Goal: Contribute content

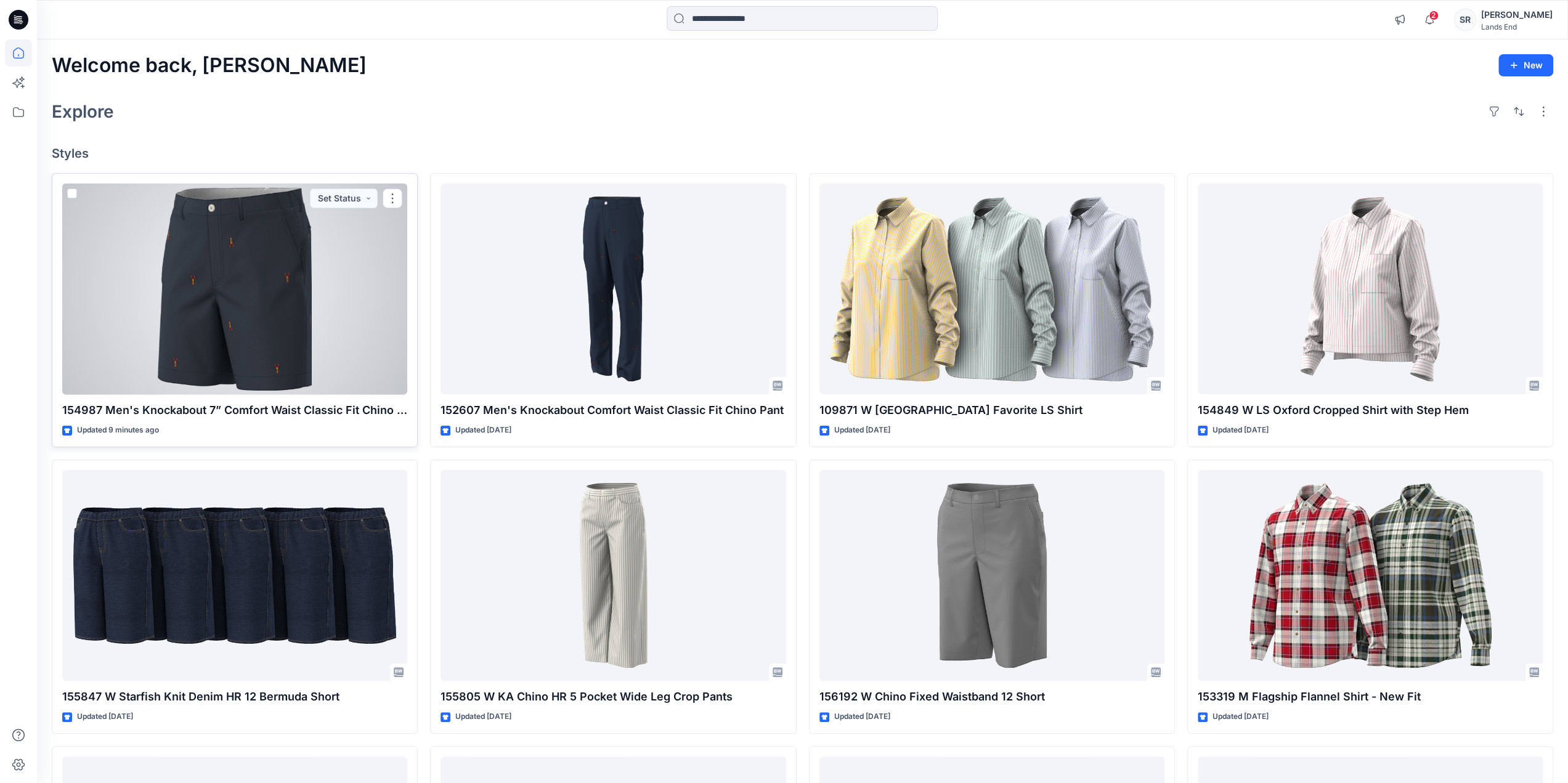
click at [339, 279] on div at bounding box center [235, 289] width 345 height 211
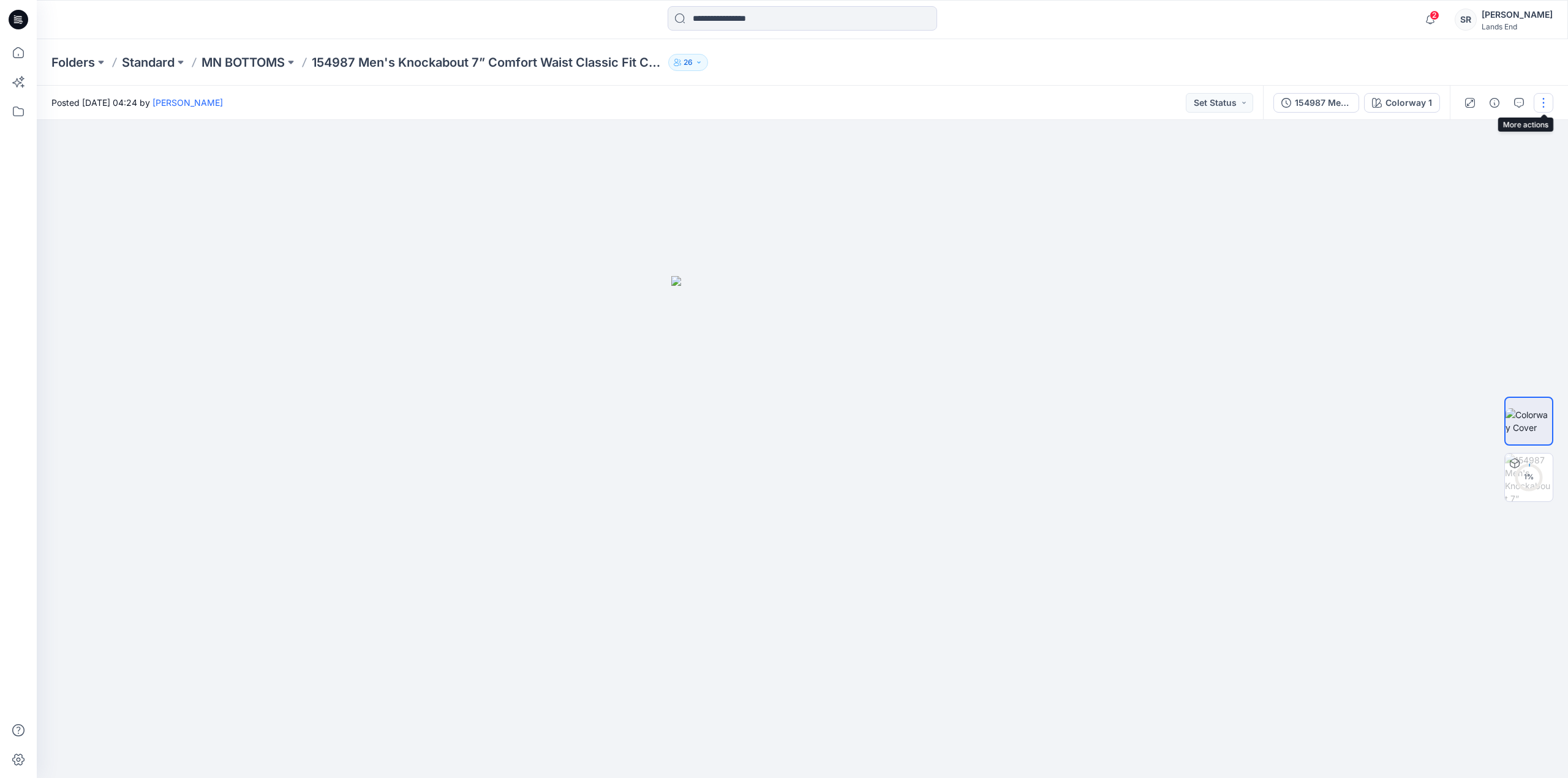
click at [1546, 103] on button "button" at bounding box center [1544, 103] width 20 height 20
click at [1467, 171] on p "Edit" at bounding box center [1465, 165] width 15 height 13
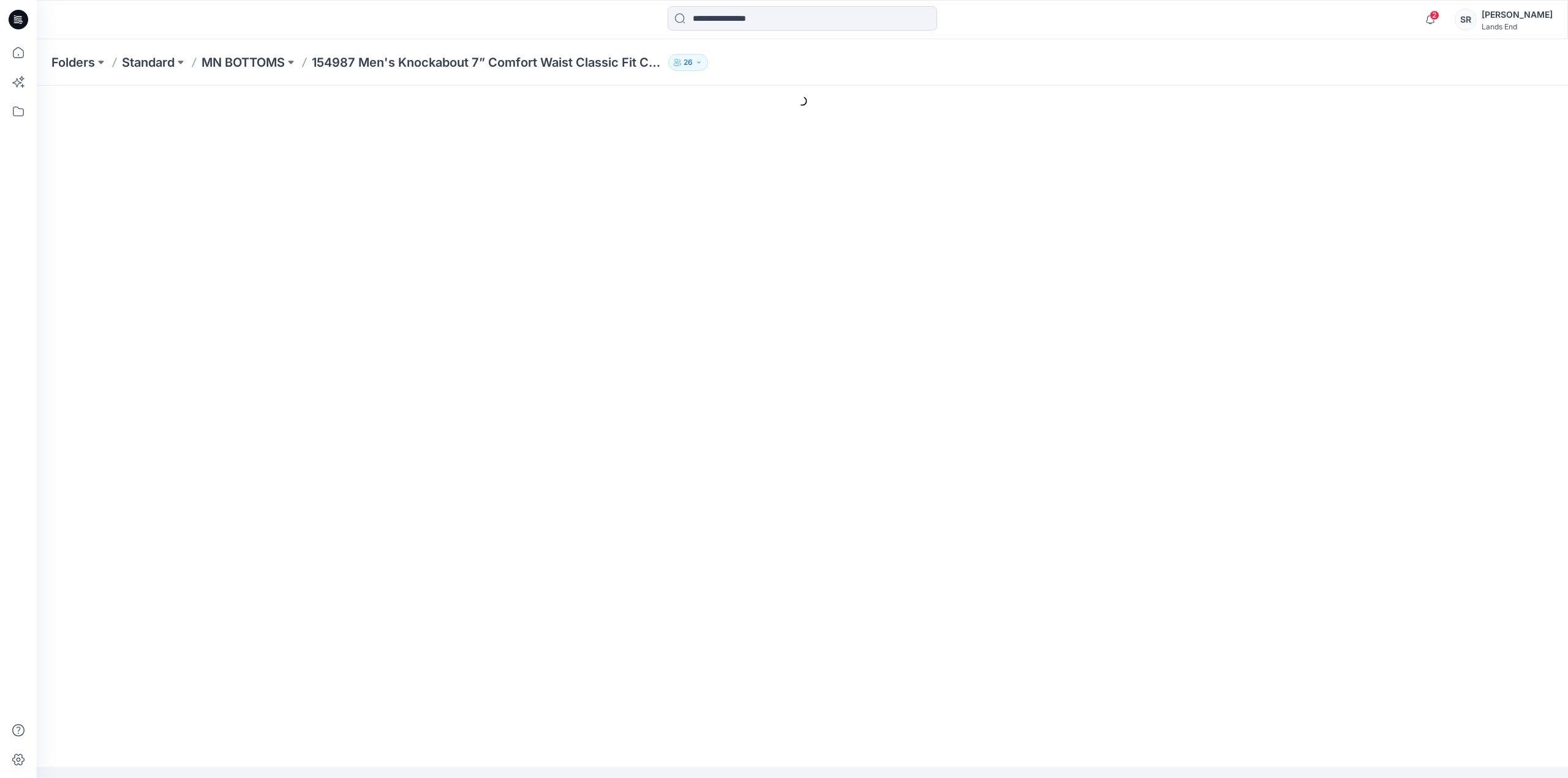
type input "**********"
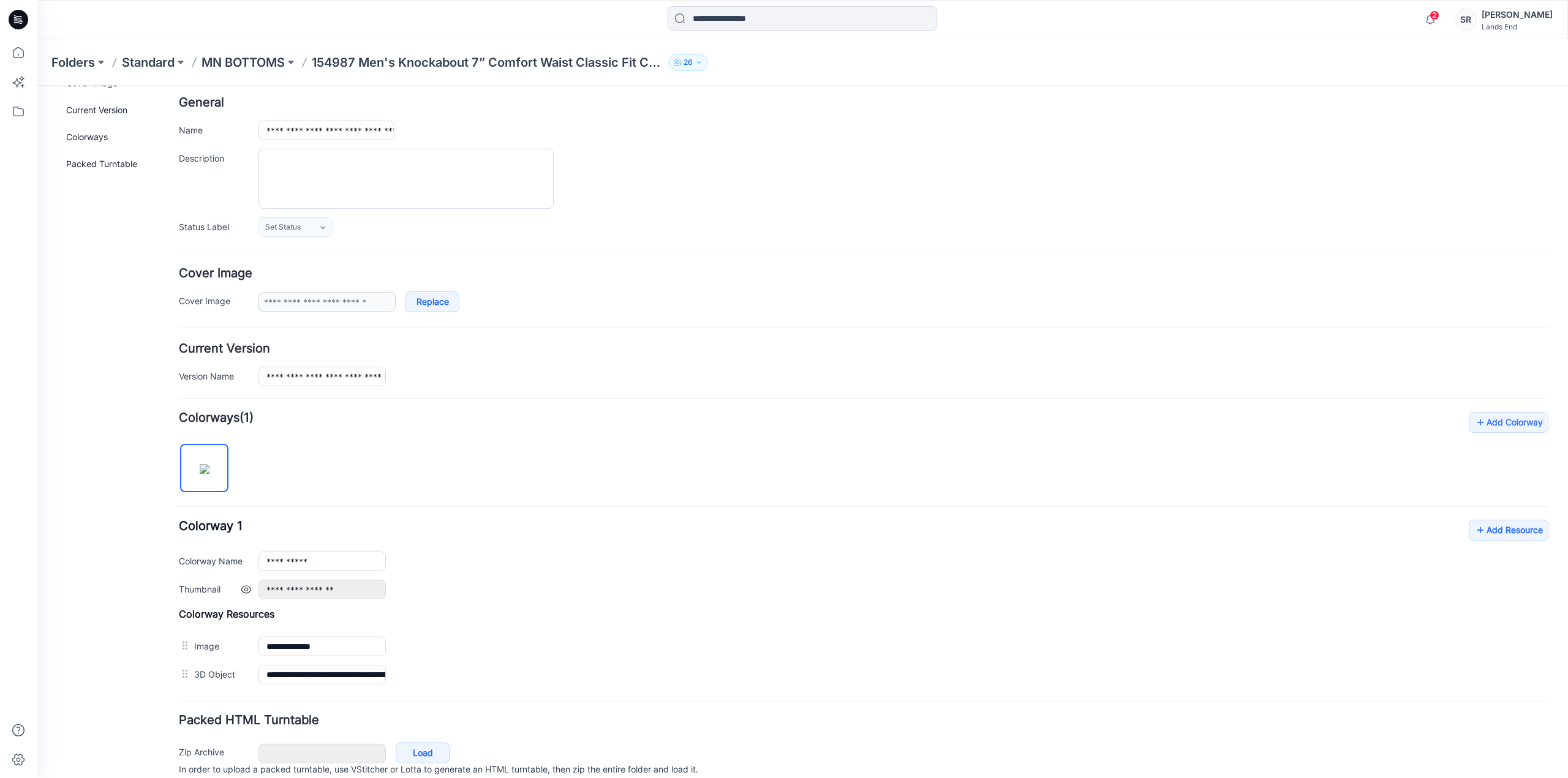
scroll to position [103, 0]
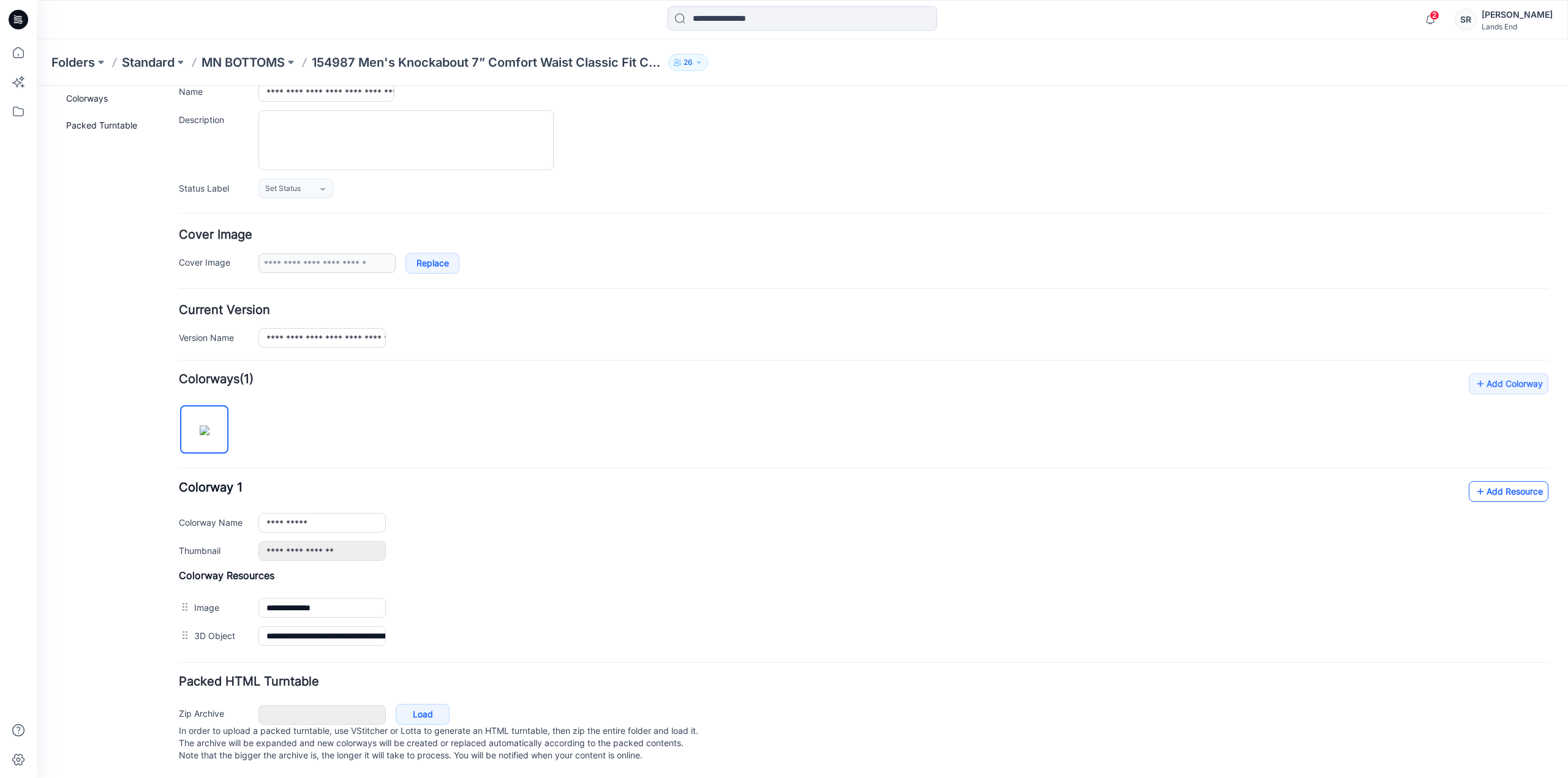
click at [1511, 482] on link "Add Resource" at bounding box center [1509, 492] width 80 height 21
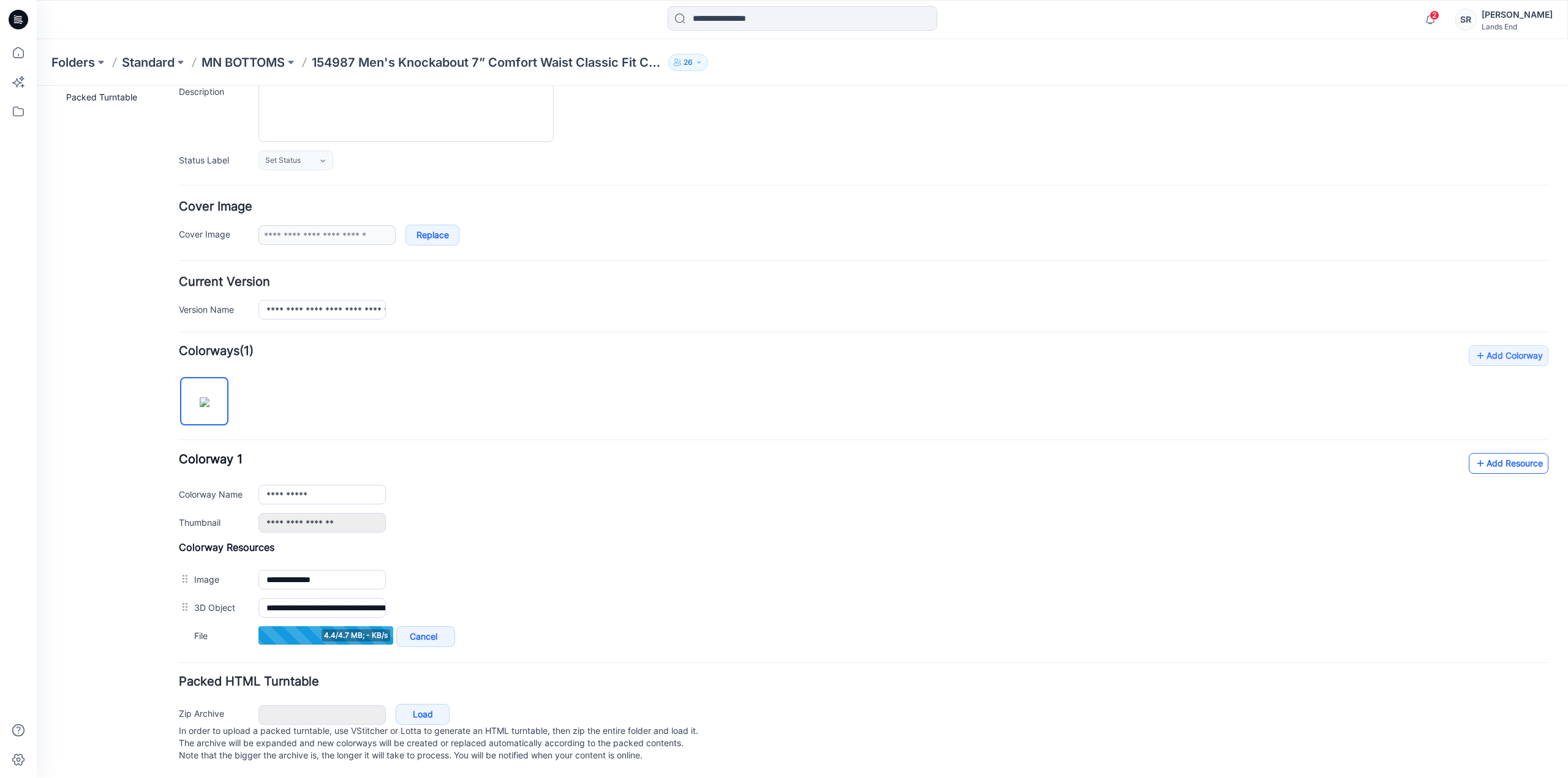
scroll to position [130, 0]
click at [1486, 454] on link "Add Resource" at bounding box center [1509, 464] width 80 height 21
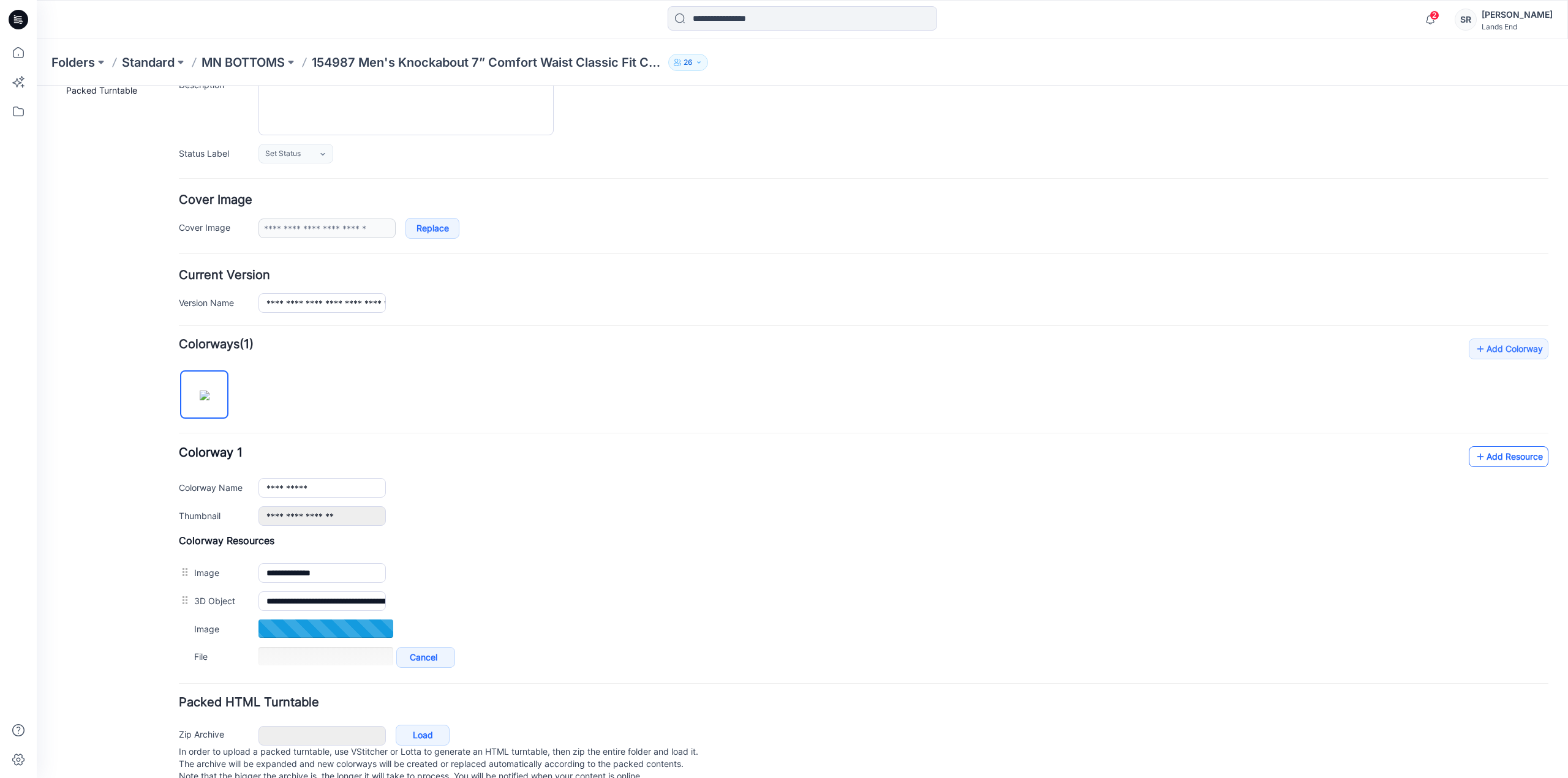
scroll to position [131, 0]
click at [1488, 453] on link "Add Resource" at bounding box center [1509, 456] width 80 height 21
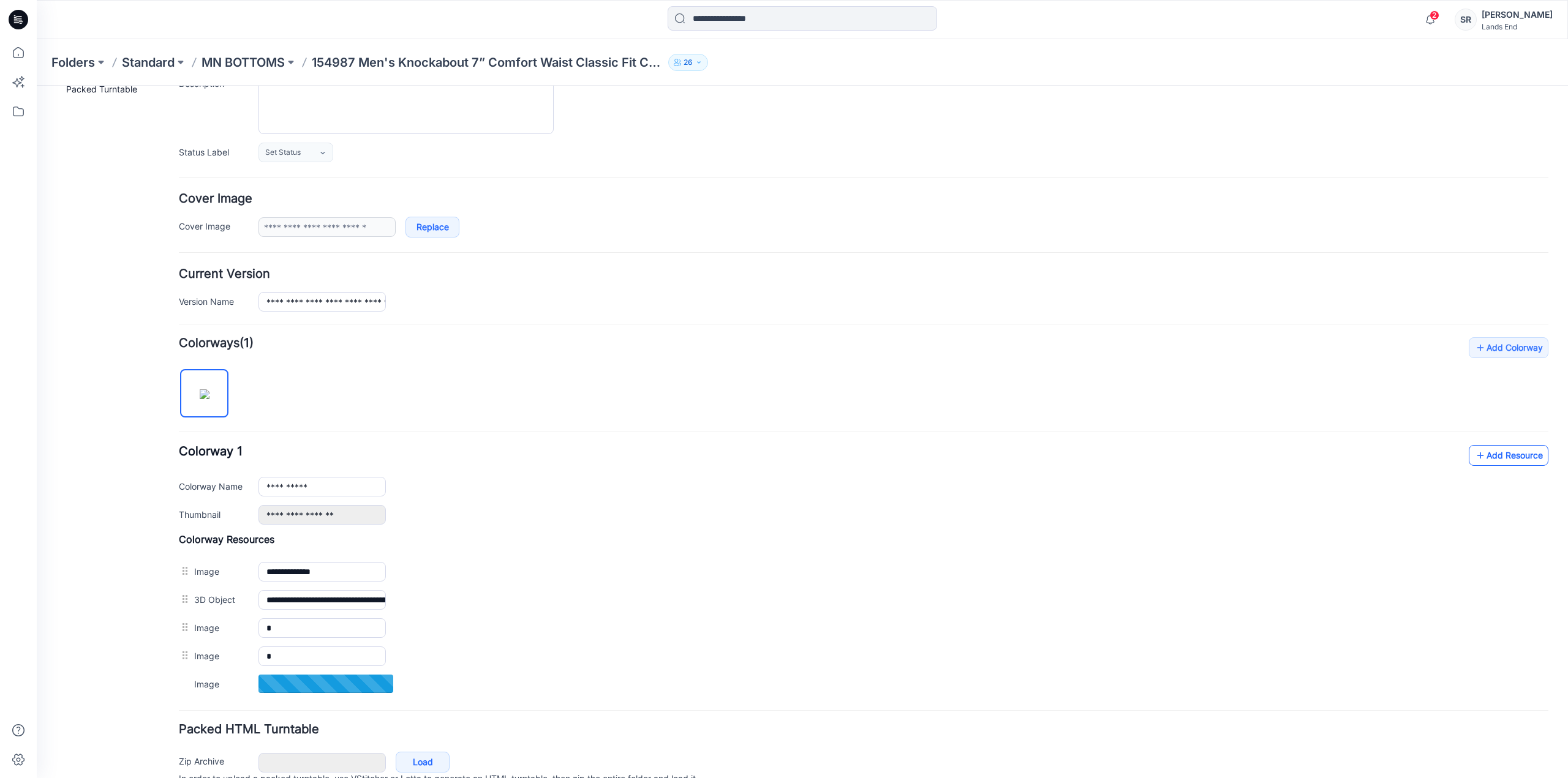
click at [1483, 451] on link "Add Resource" at bounding box center [1509, 456] width 80 height 21
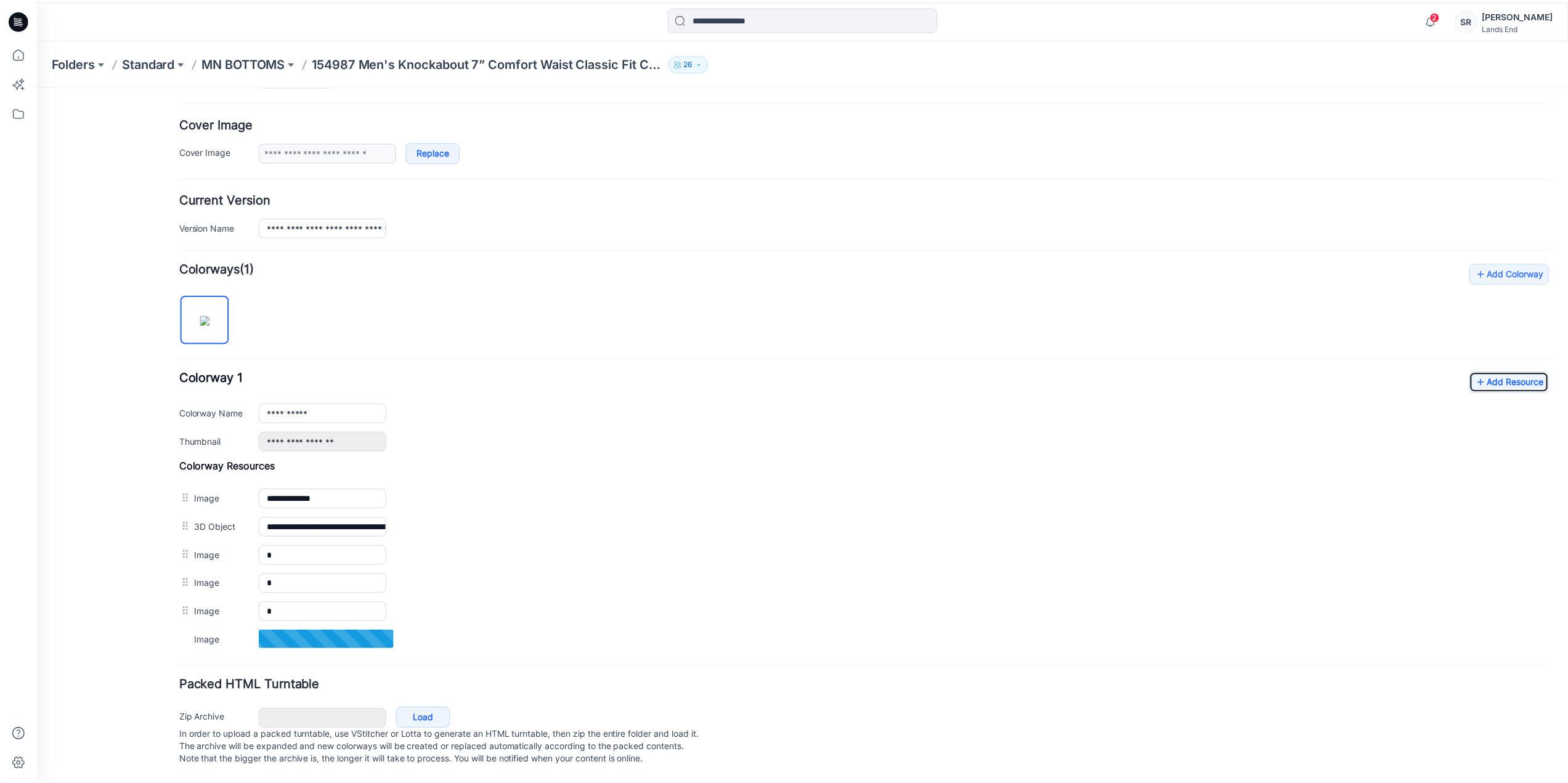
scroll to position [215, 0]
click at [1498, 372] on link "Add Resource" at bounding box center [1518, 382] width 80 height 21
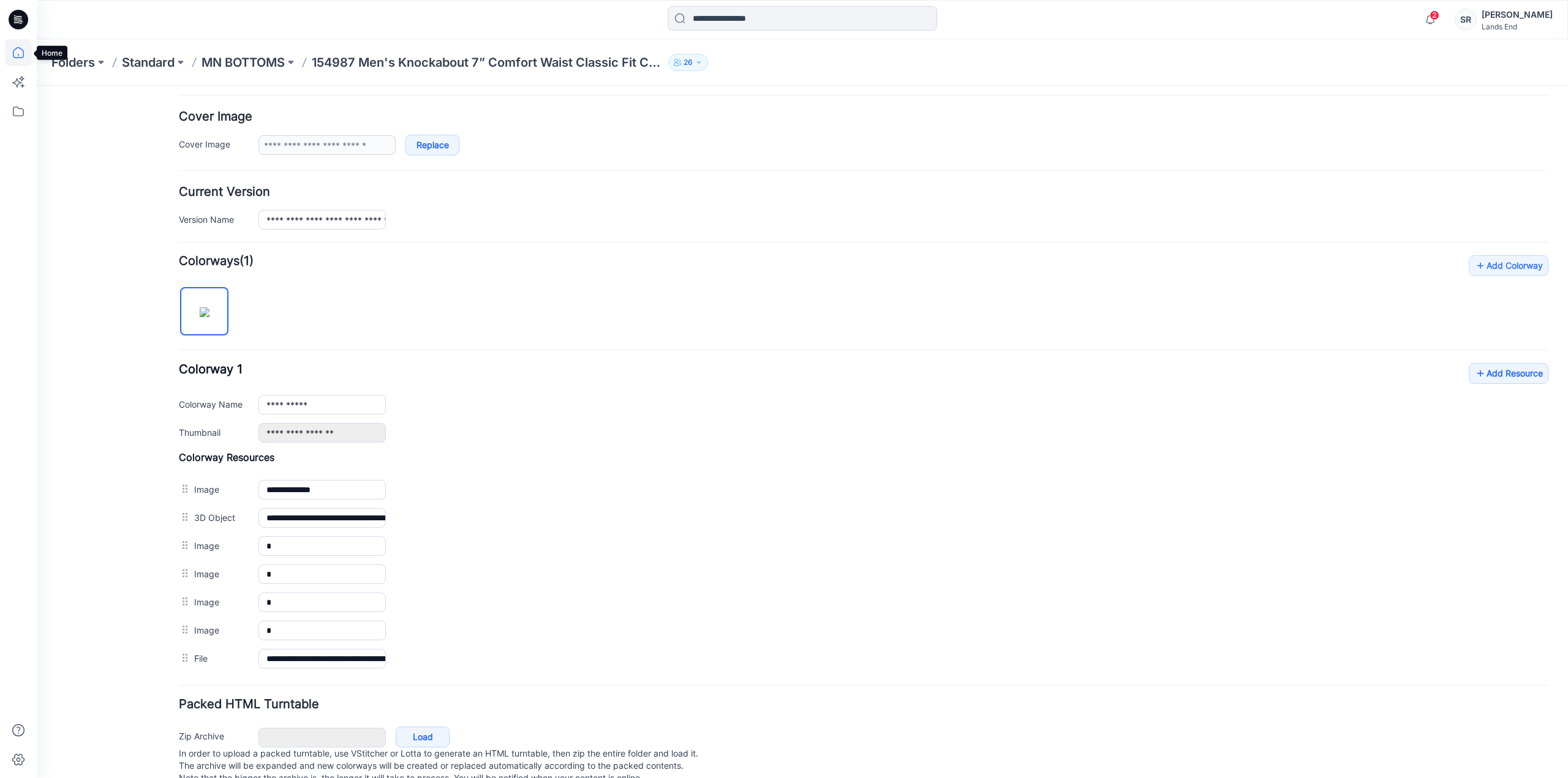
click at [20, 56] on icon at bounding box center [18, 52] width 27 height 27
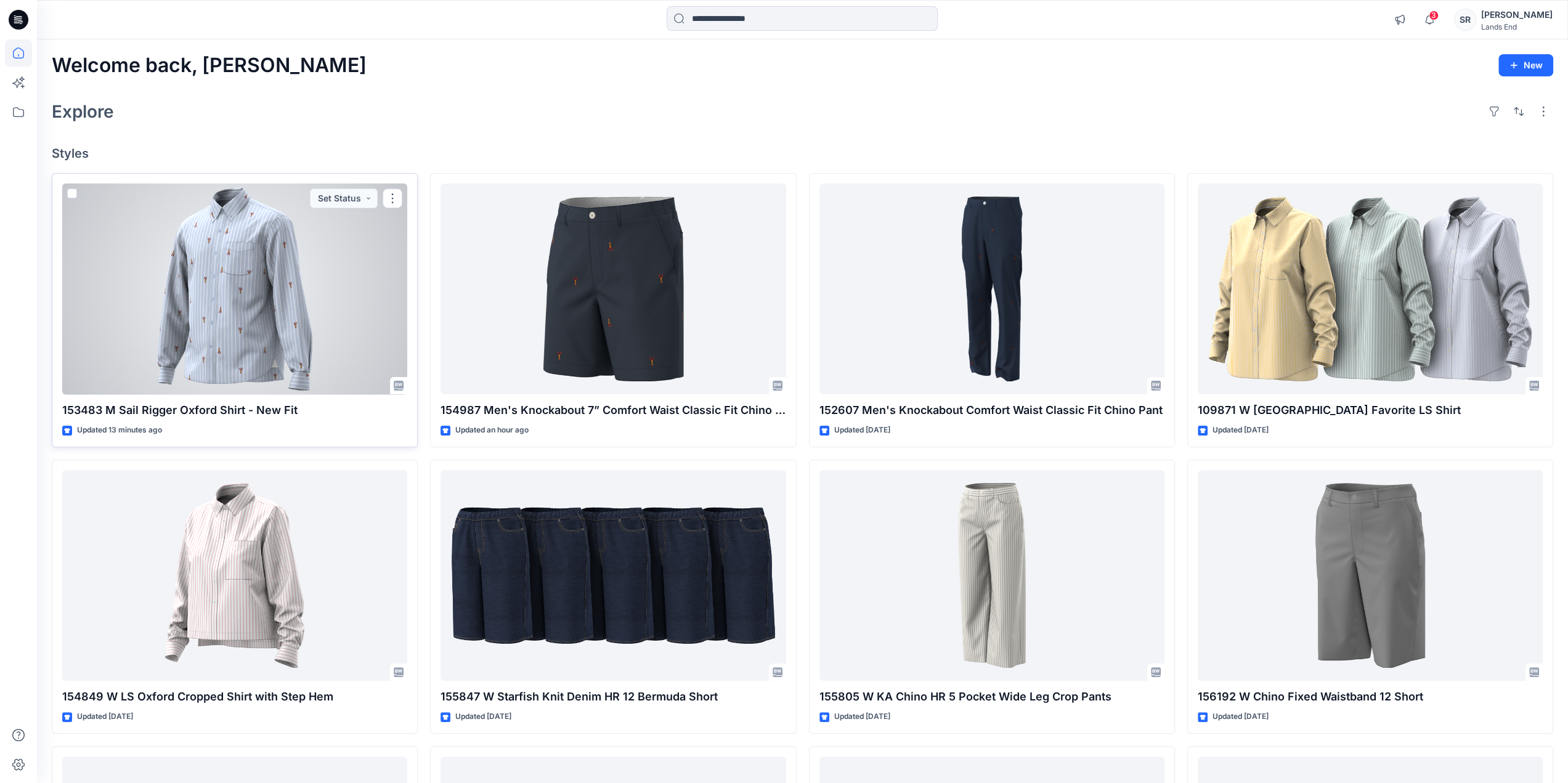
click at [270, 330] on div at bounding box center [235, 289] width 345 height 211
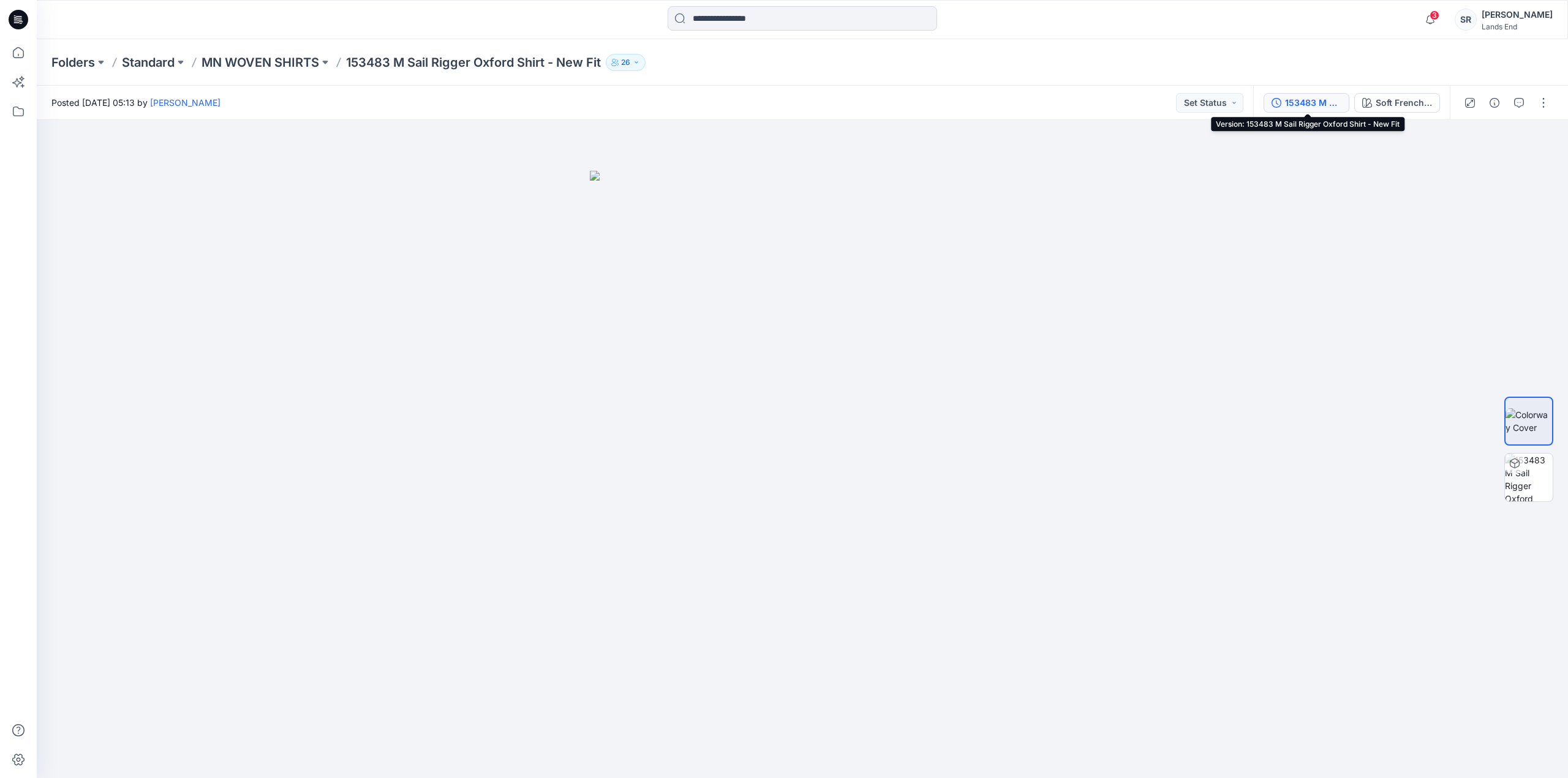
click at [1300, 102] on div "153483 M Sail Rigger Oxford Shirt - New Fit" at bounding box center [1314, 103] width 56 height 14
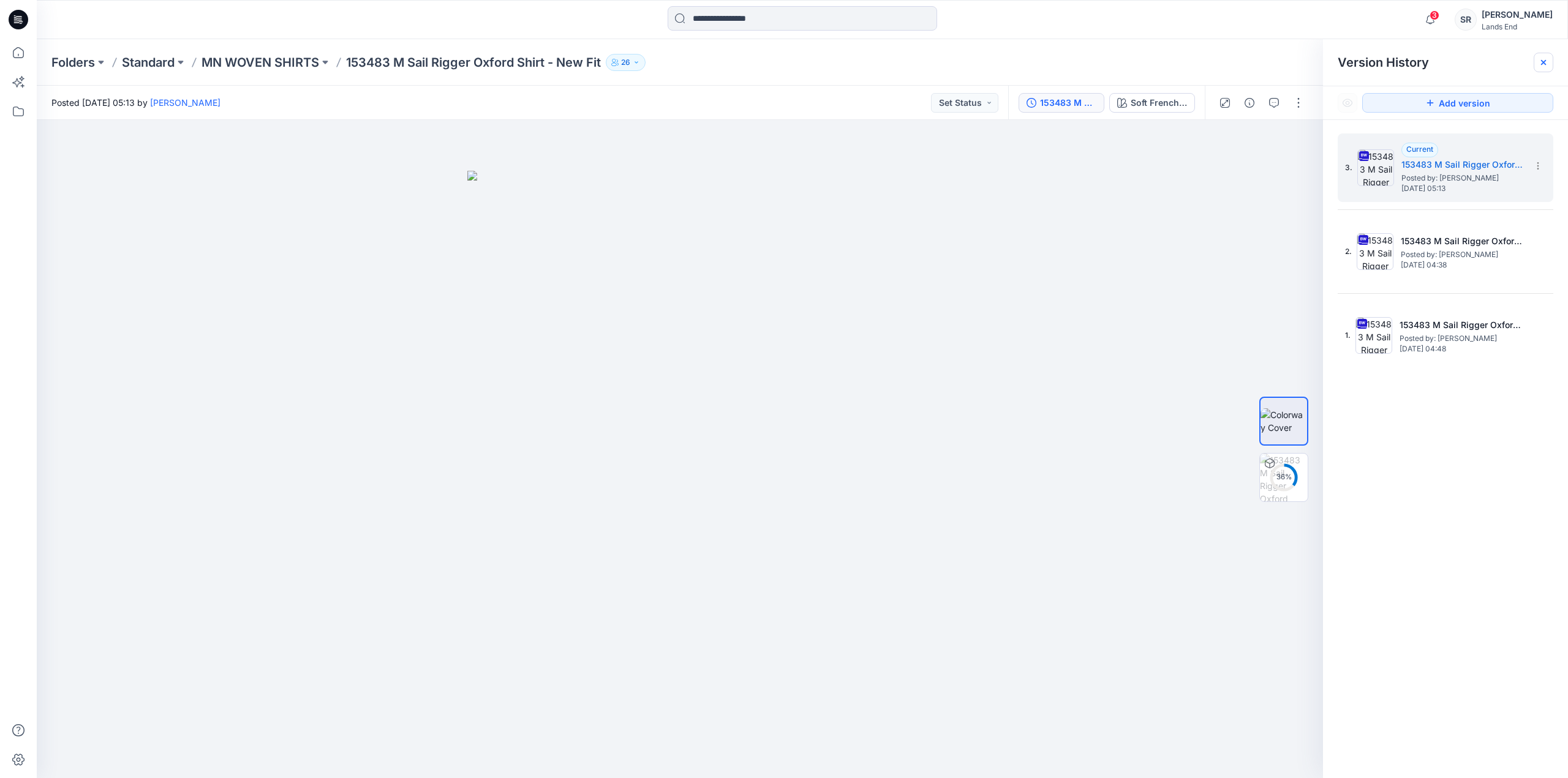
click at [1546, 65] on icon at bounding box center [1543, 62] width 10 height 10
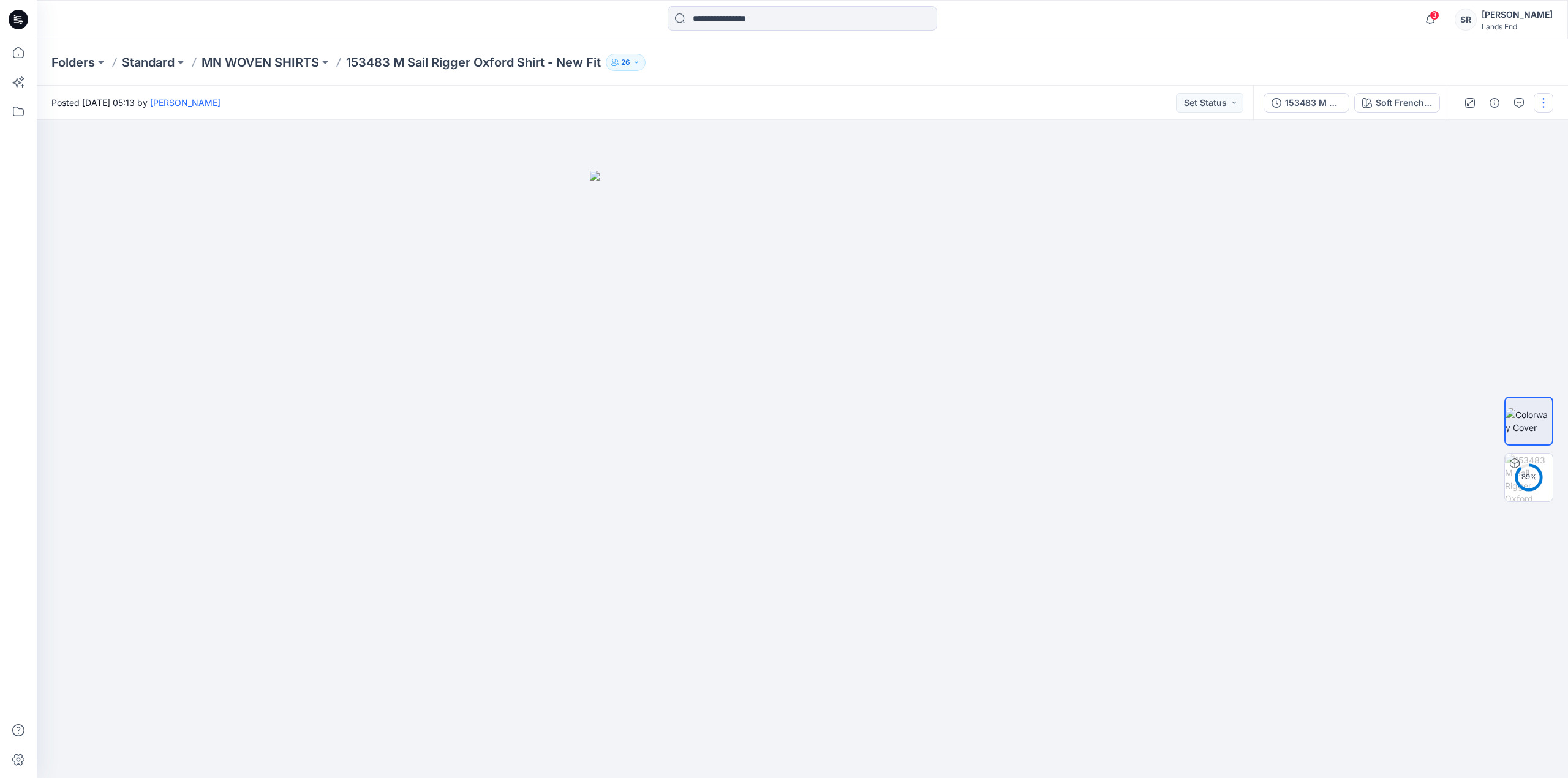
click at [1548, 101] on button "button" at bounding box center [1544, 103] width 20 height 20
click at [1471, 168] on p "Edit" at bounding box center [1465, 165] width 15 height 13
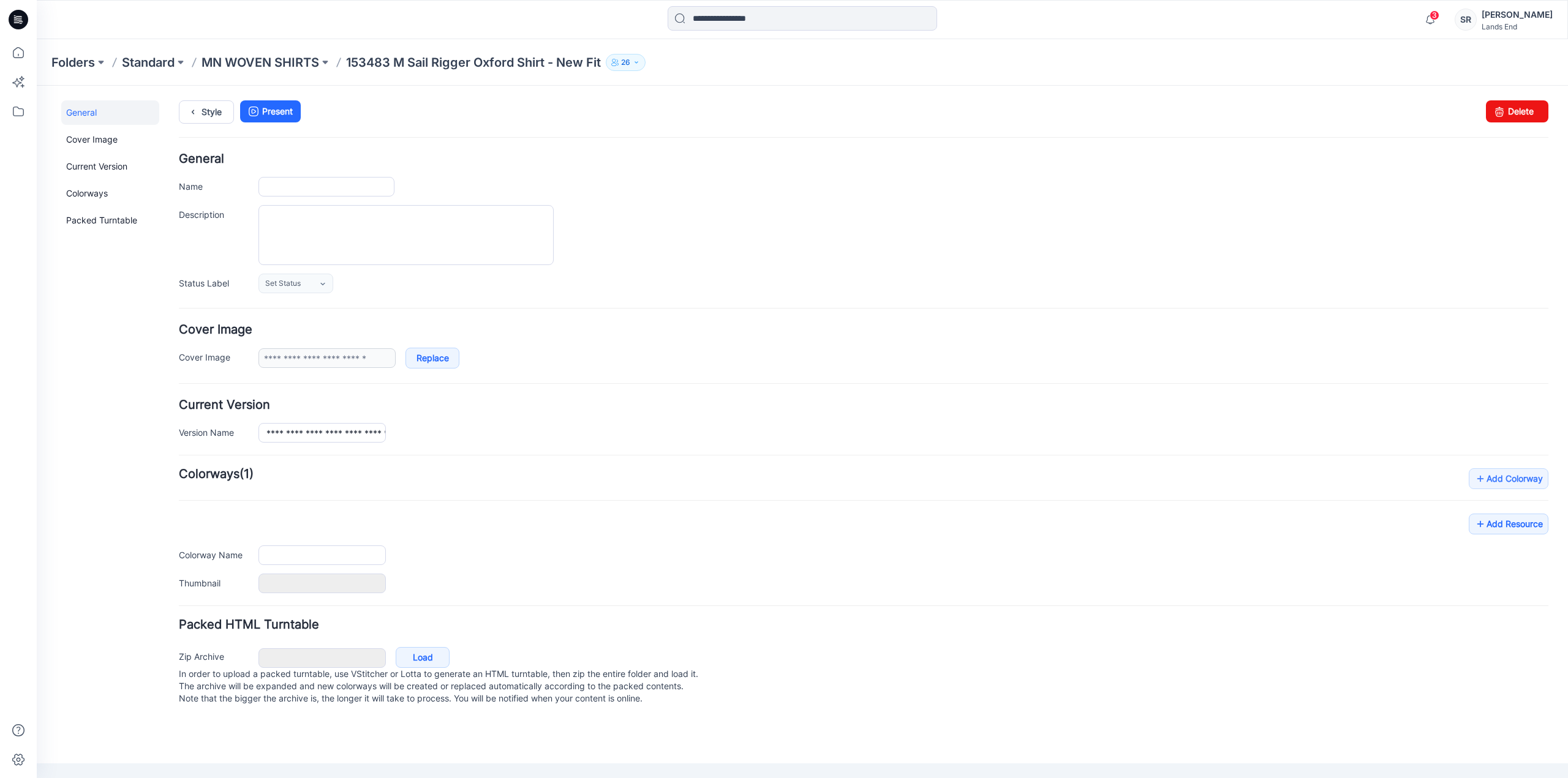
type input "**********"
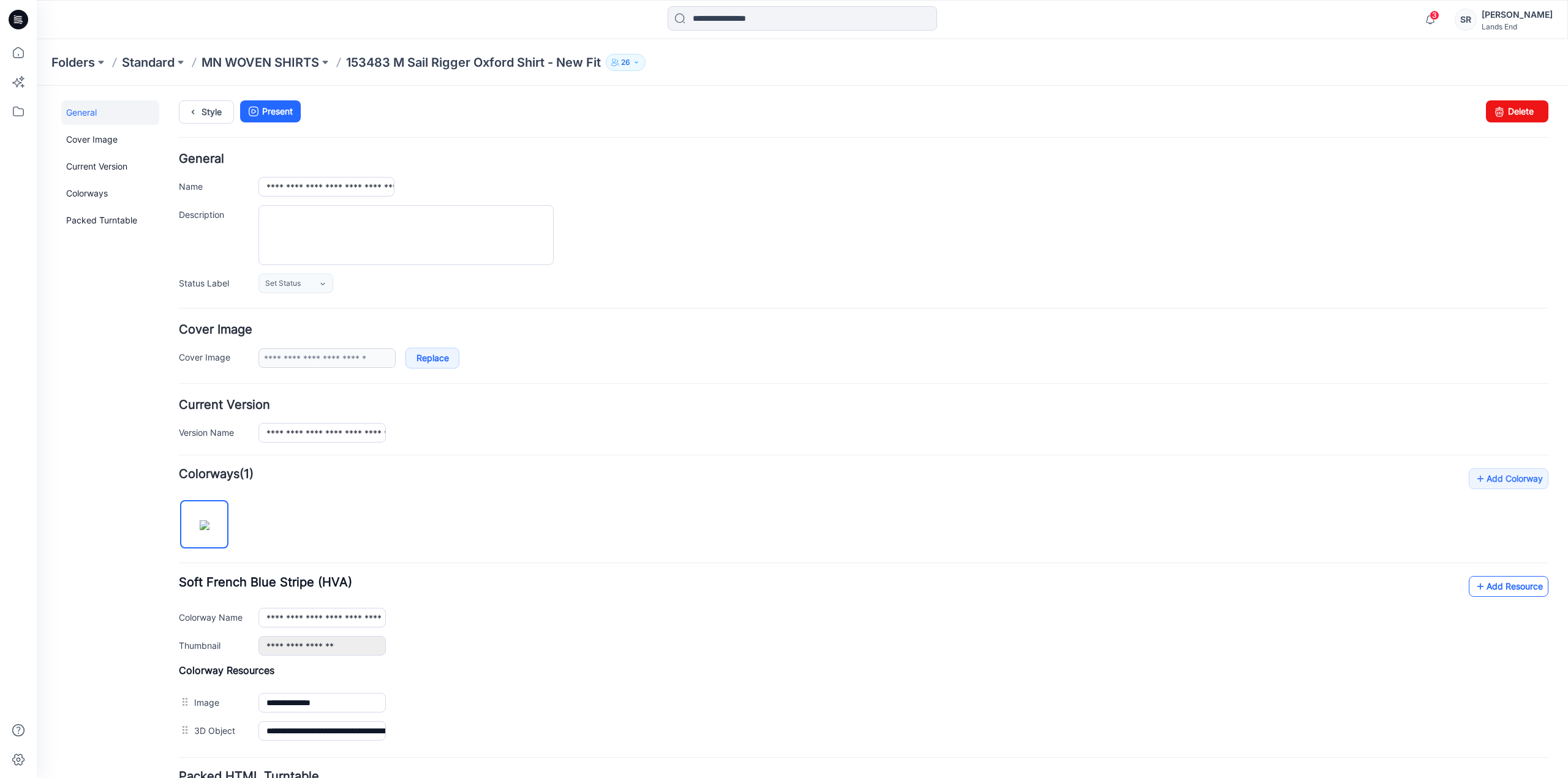
click at [1488, 586] on link "Add Resource" at bounding box center [1509, 586] width 80 height 21
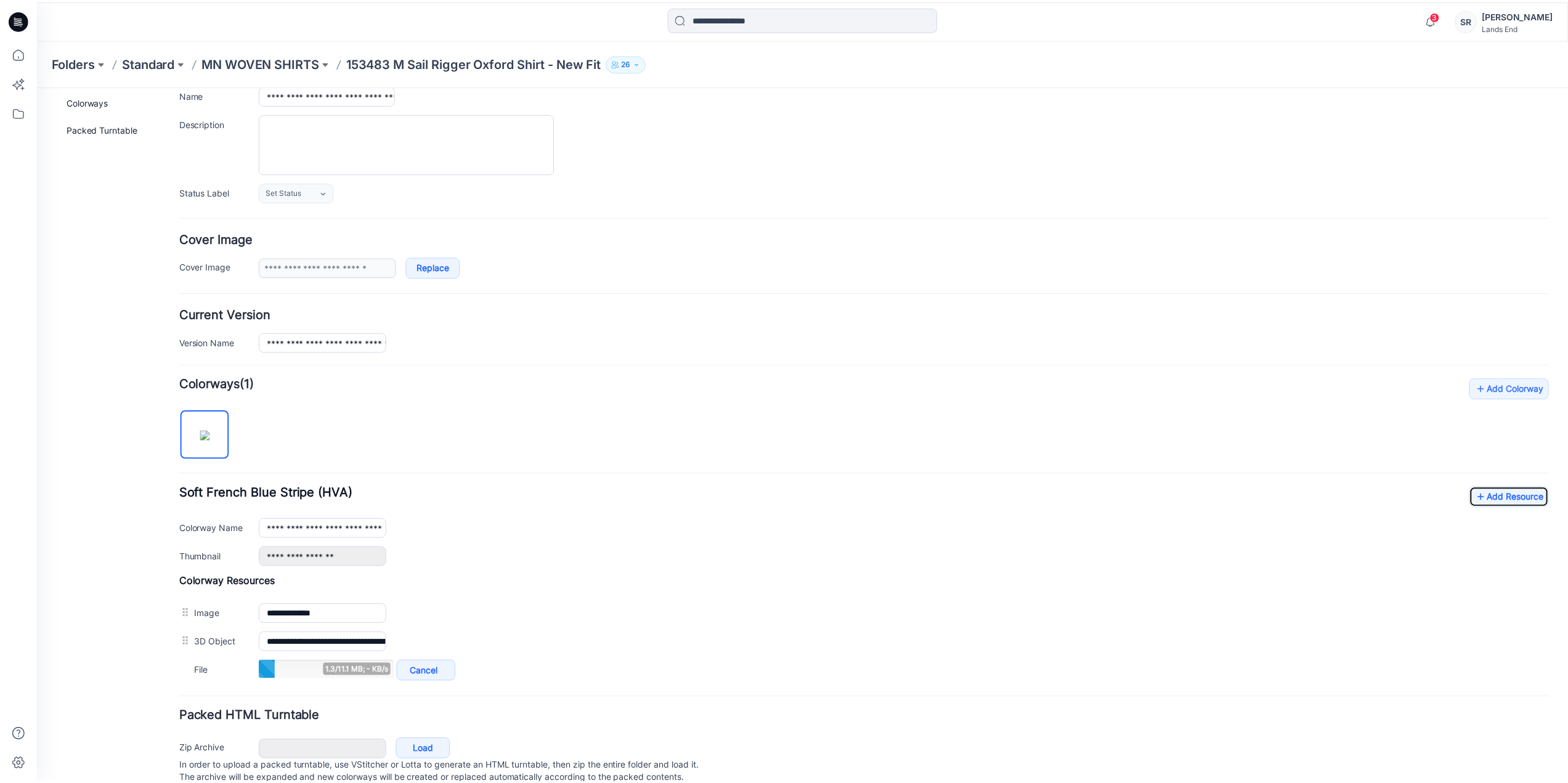
scroll to position [132, 0]
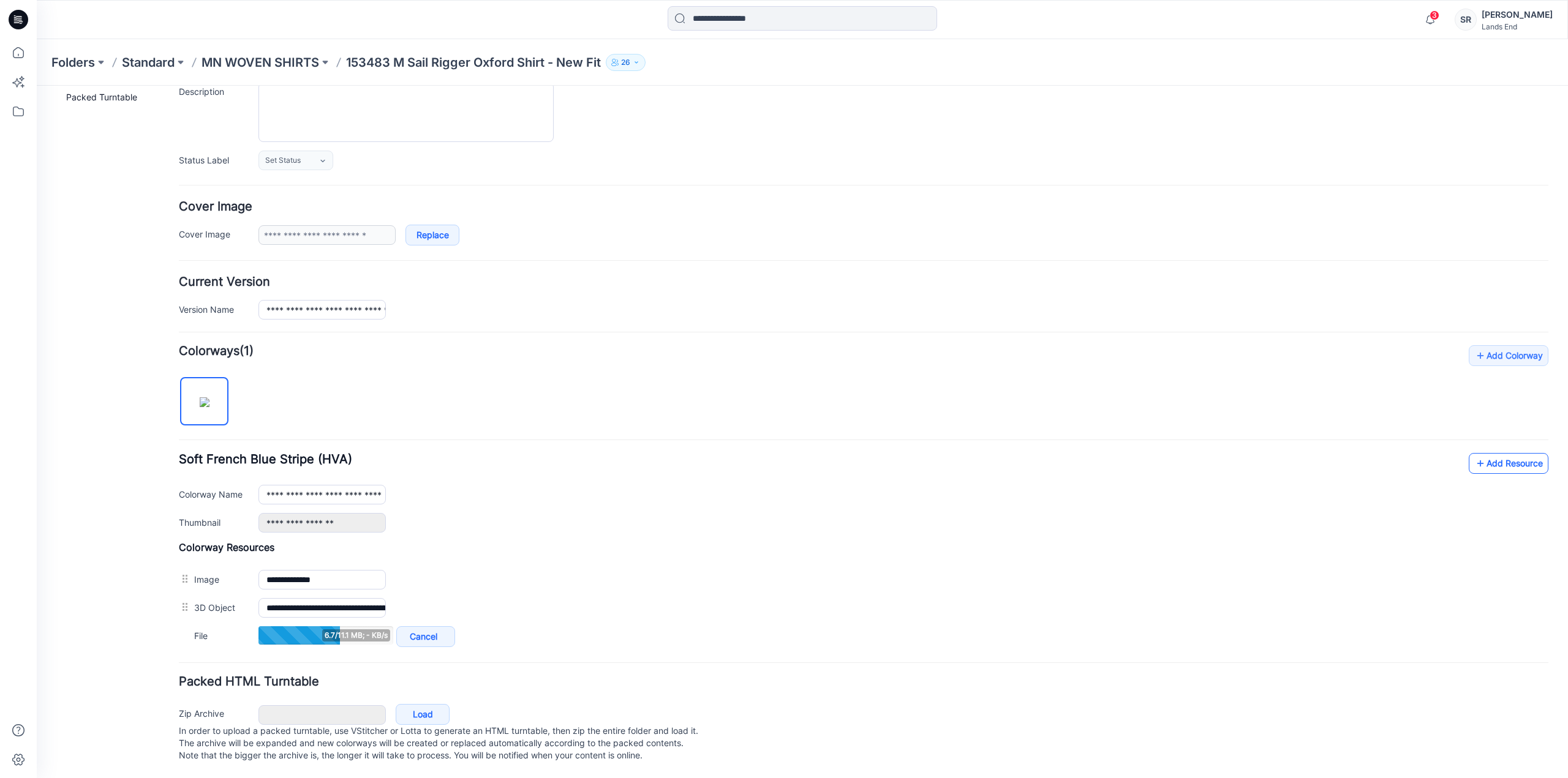
click at [1507, 453] on link "Add Resource" at bounding box center [1509, 464] width 80 height 21
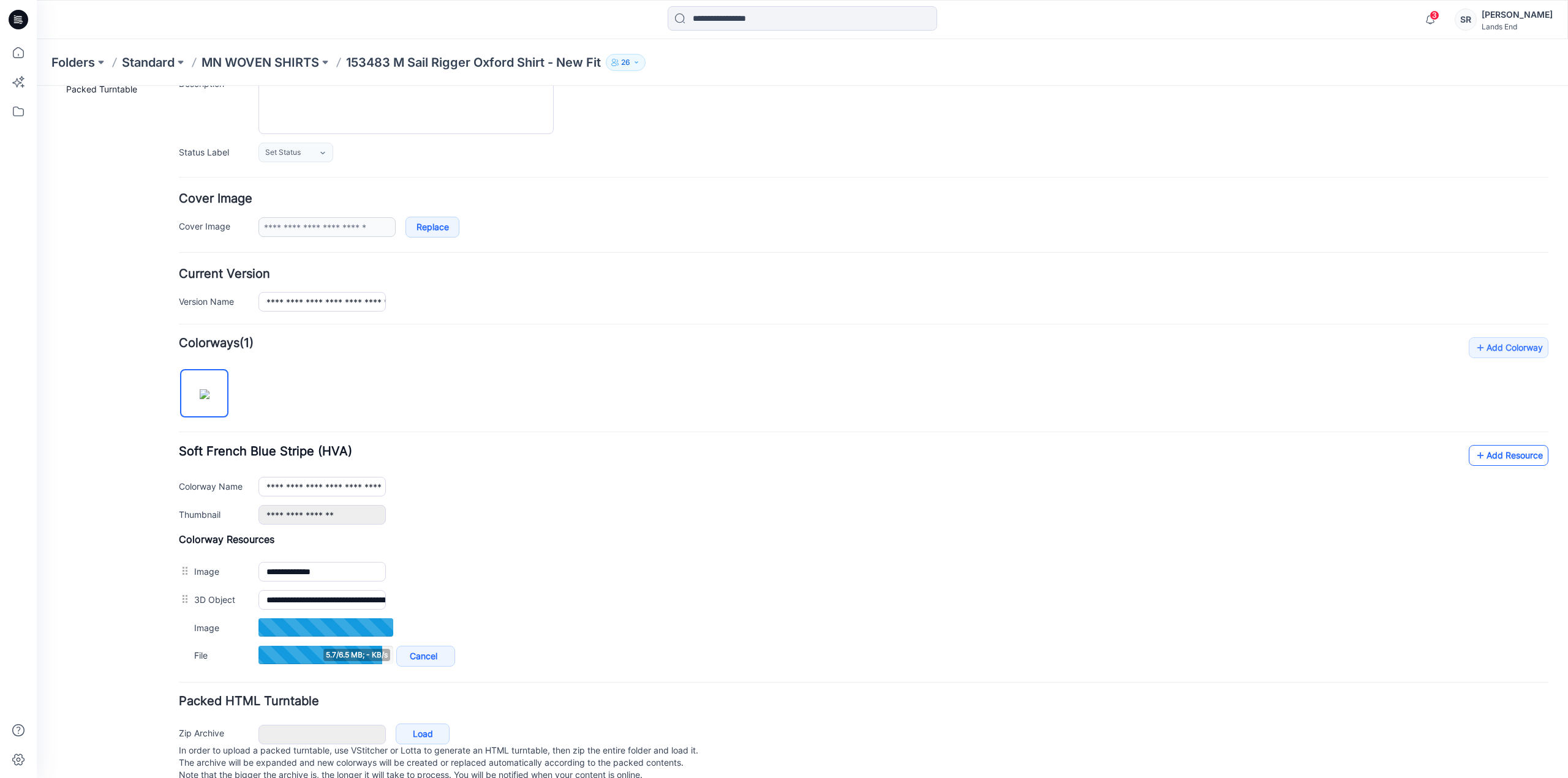
click at [1505, 450] on link "Add Resource" at bounding box center [1509, 456] width 80 height 21
click at [1484, 451] on link "Add Resource" at bounding box center [1509, 456] width 80 height 21
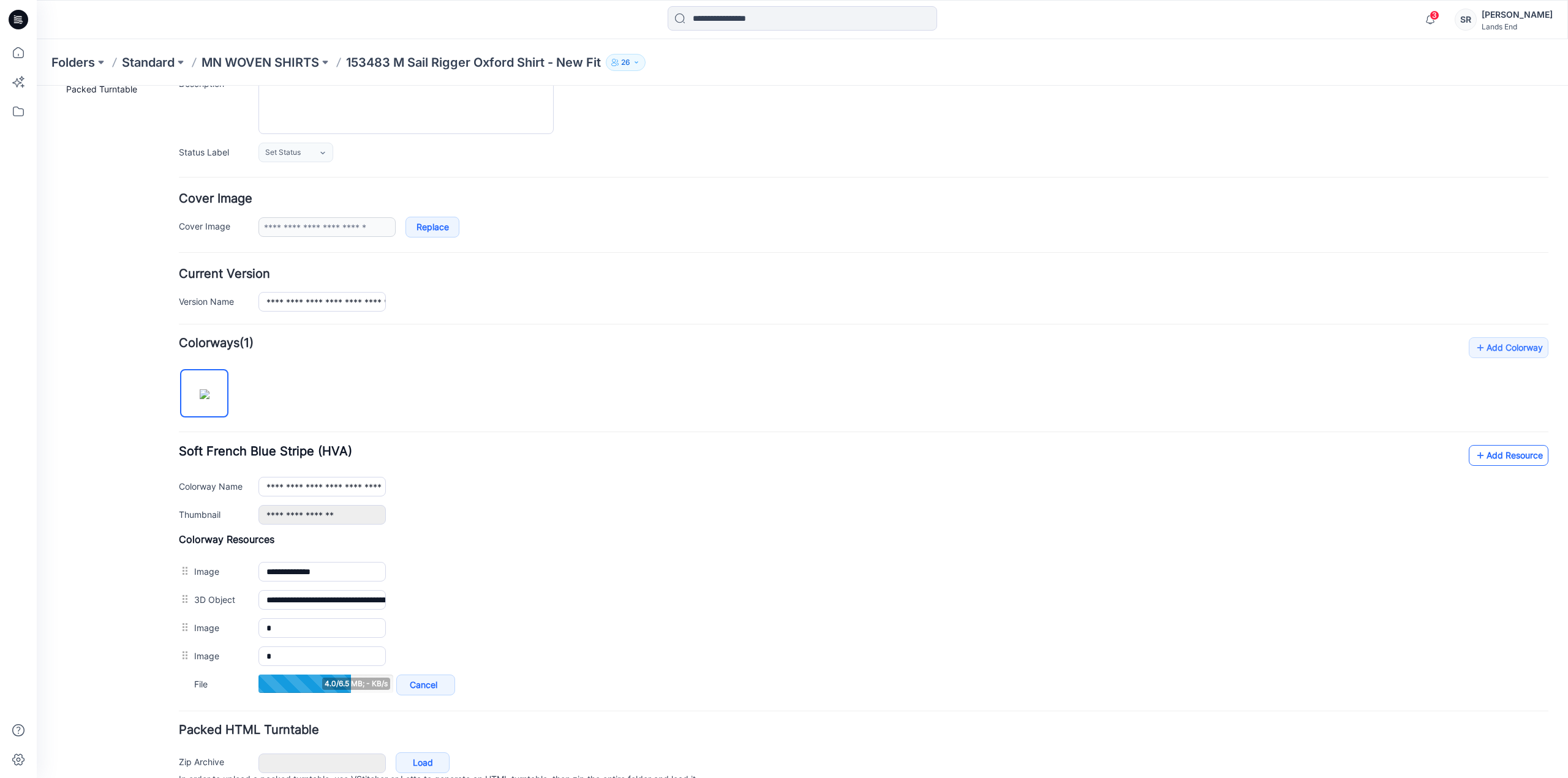
click at [1497, 458] on link "Add Resource" at bounding box center [1509, 456] width 80 height 21
click at [1474, 455] on icon at bounding box center [1480, 456] width 12 height 20
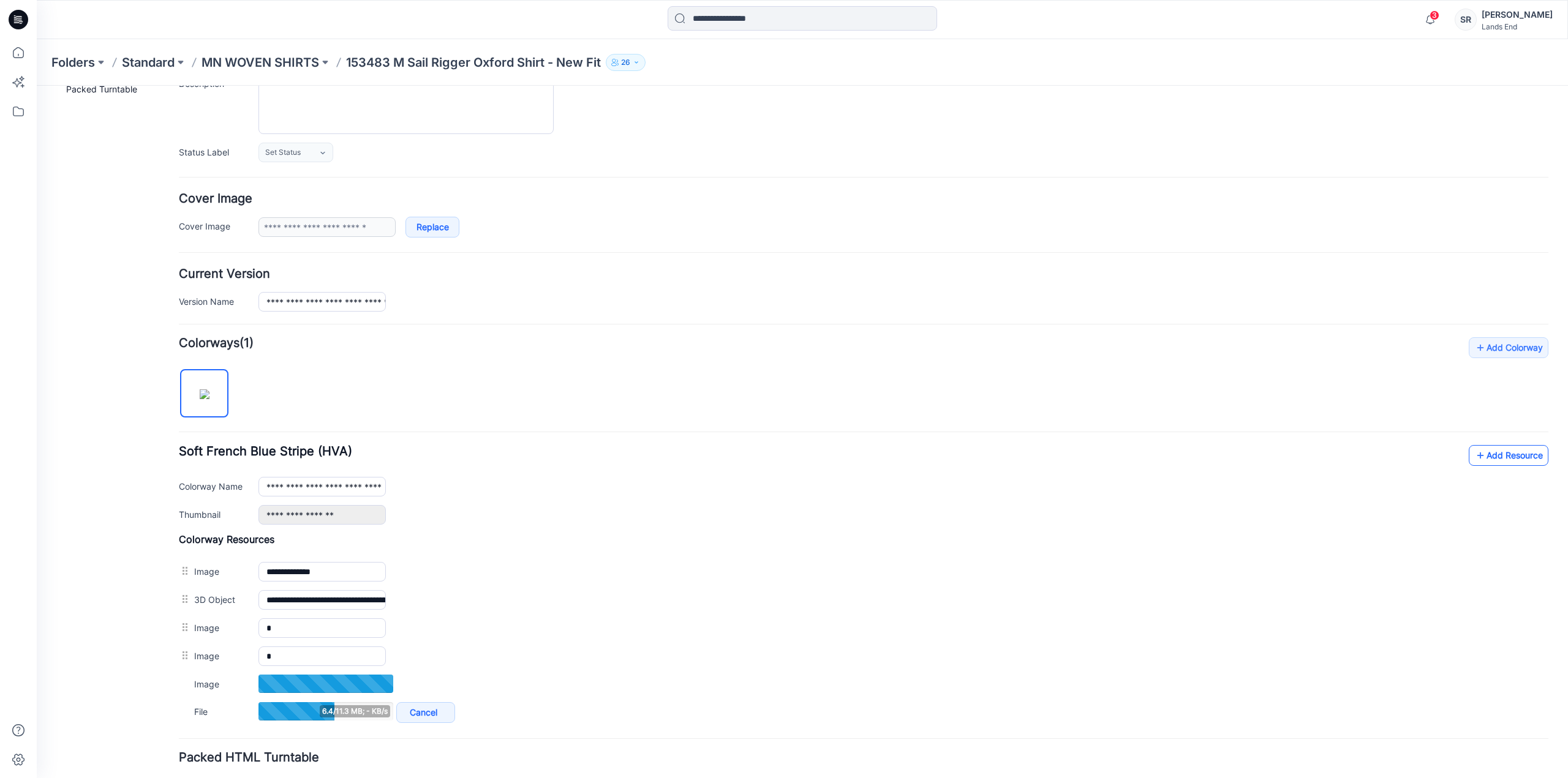
click at [1516, 457] on link "Add Resource" at bounding box center [1509, 456] width 80 height 21
click at [1474, 451] on icon at bounding box center [1480, 456] width 12 height 20
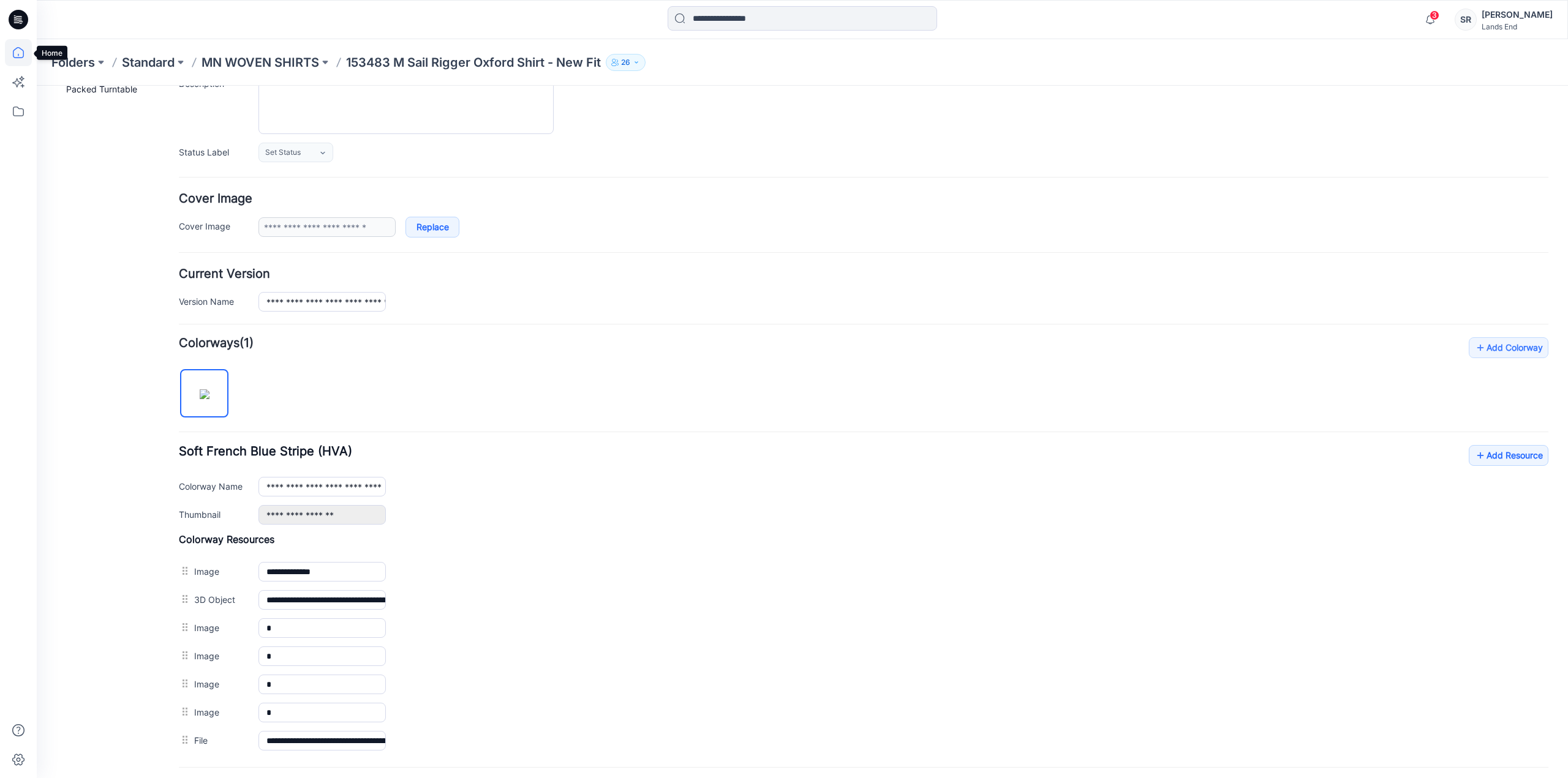
click at [23, 55] on icon at bounding box center [18, 52] width 27 height 27
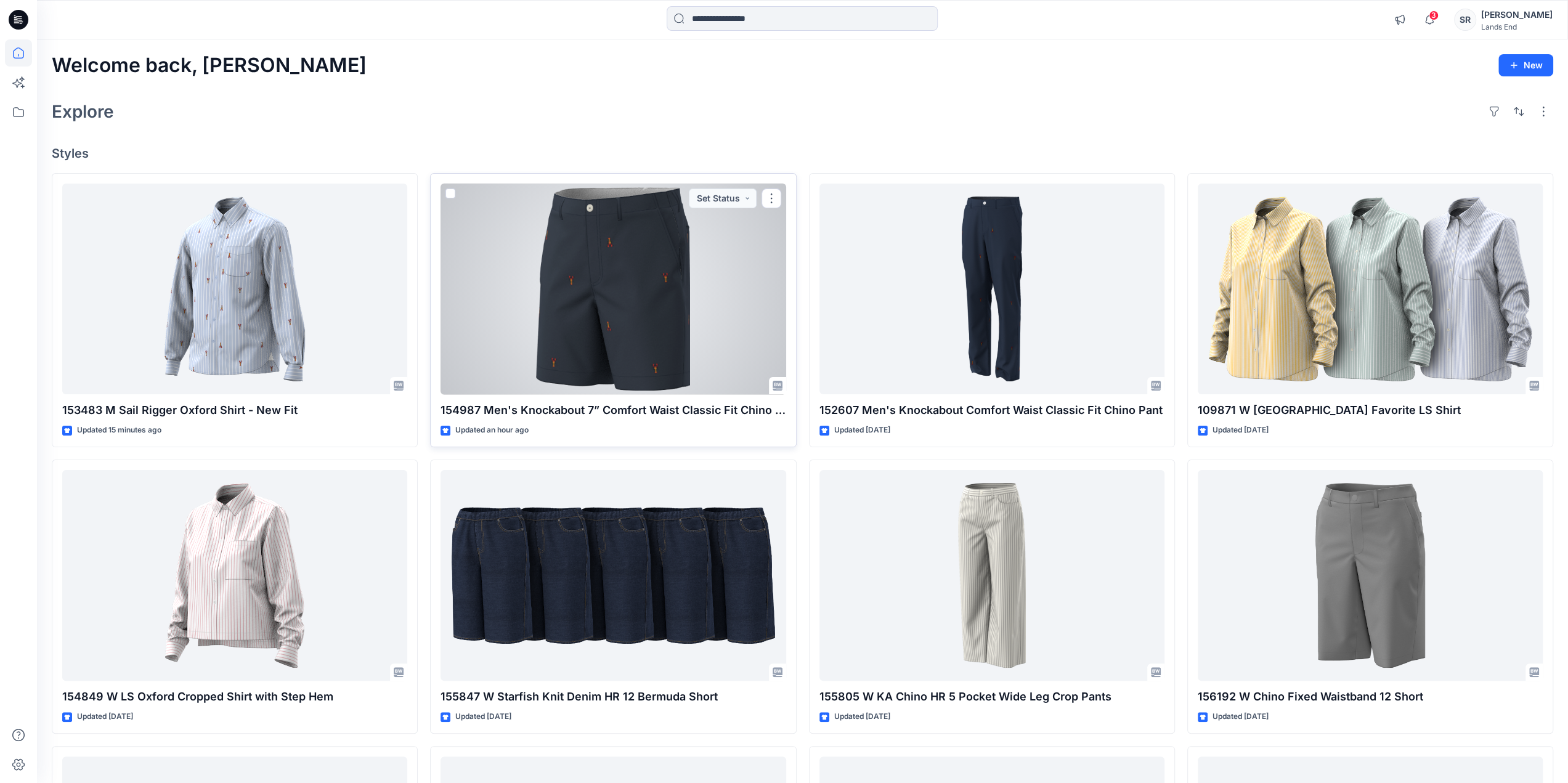
click at [599, 315] on div at bounding box center [613, 289] width 345 height 211
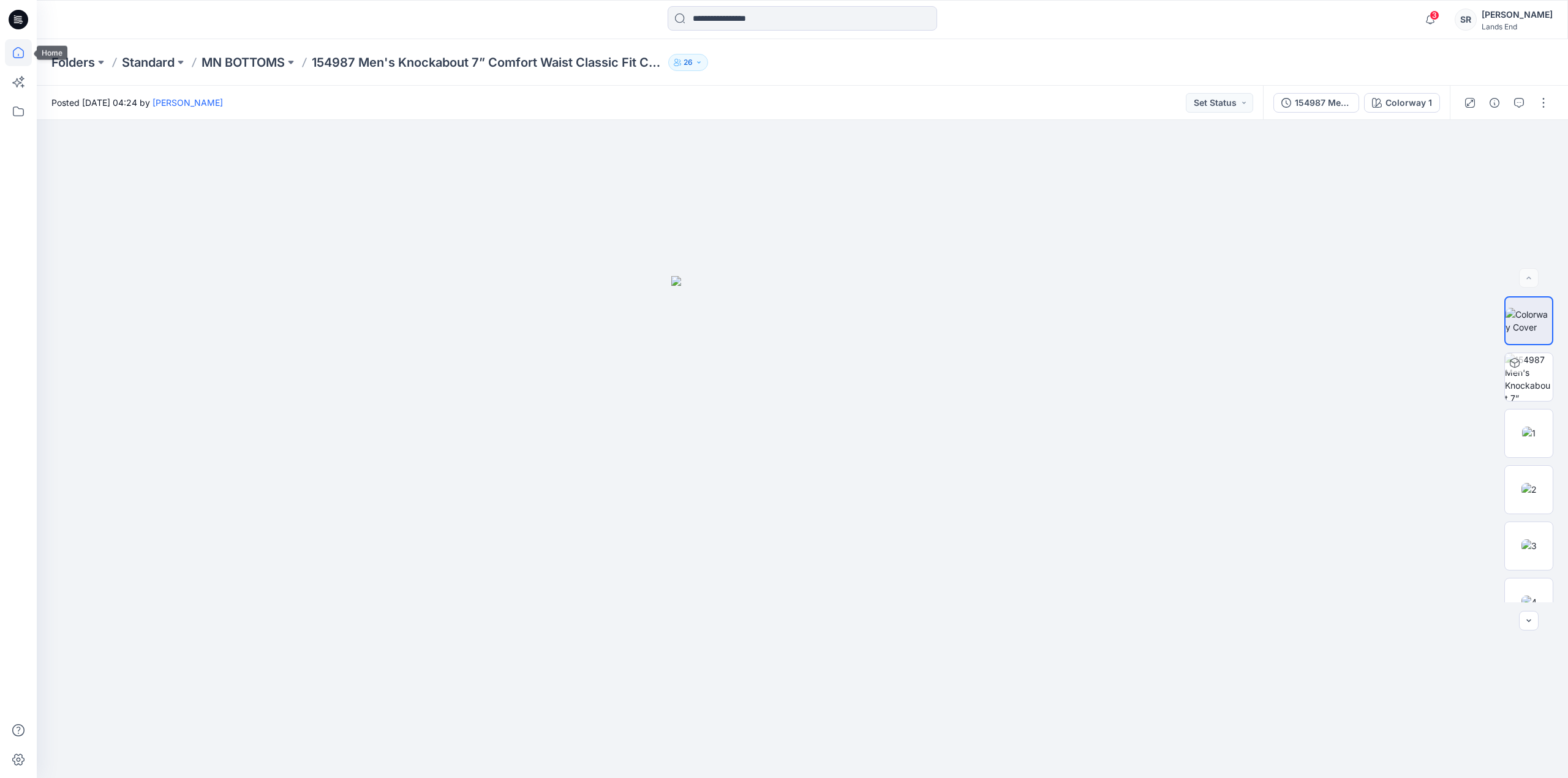
drag, startPoint x: 15, startPoint y: 55, endPoint x: 18, endPoint y: 49, distance: 6.7
click at [15, 54] on icon at bounding box center [18, 52] width 27 height 27
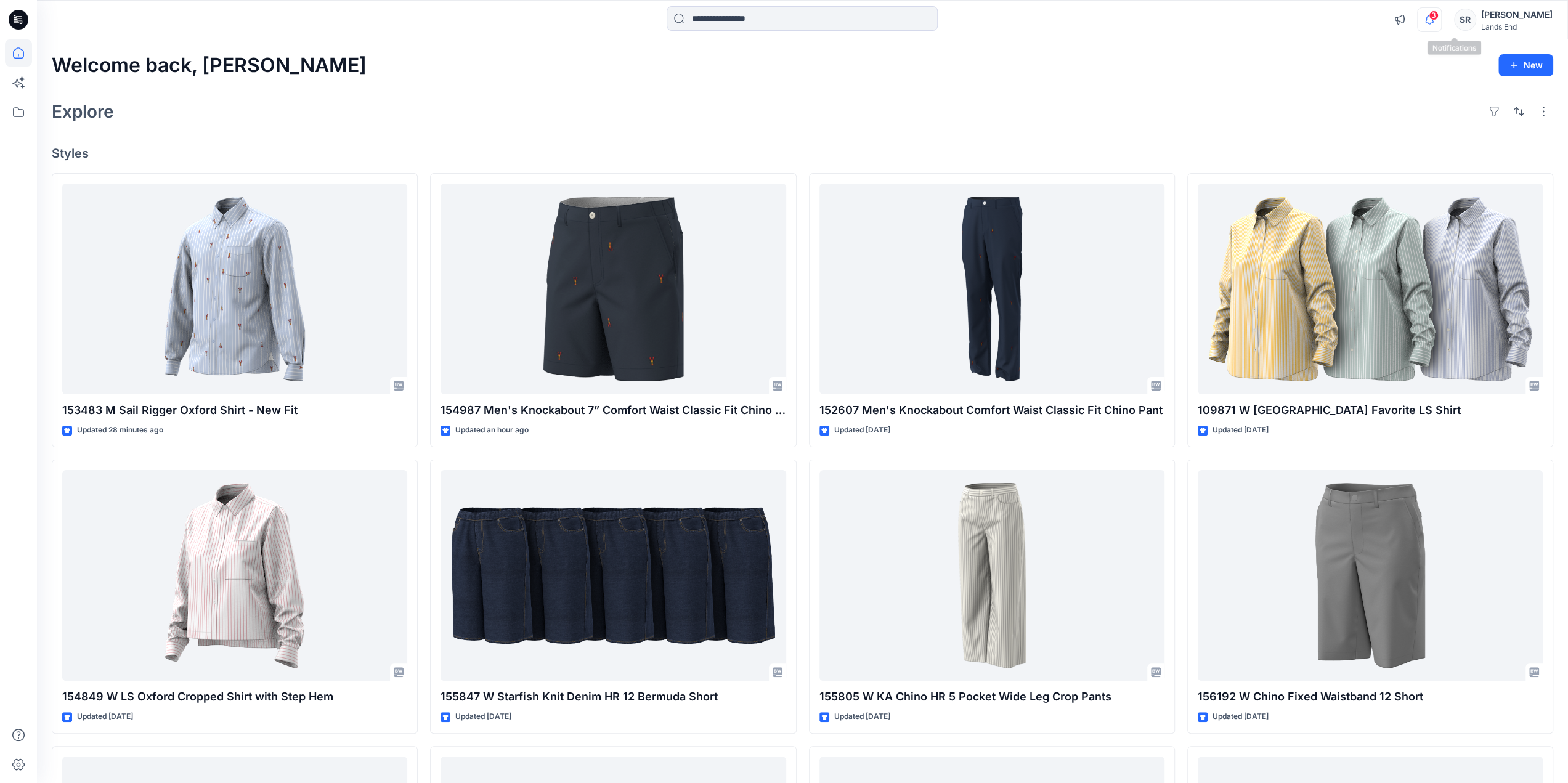
click at [1441, 20] on icon "button" at bounding box center [1430, 19] width 24 height 24
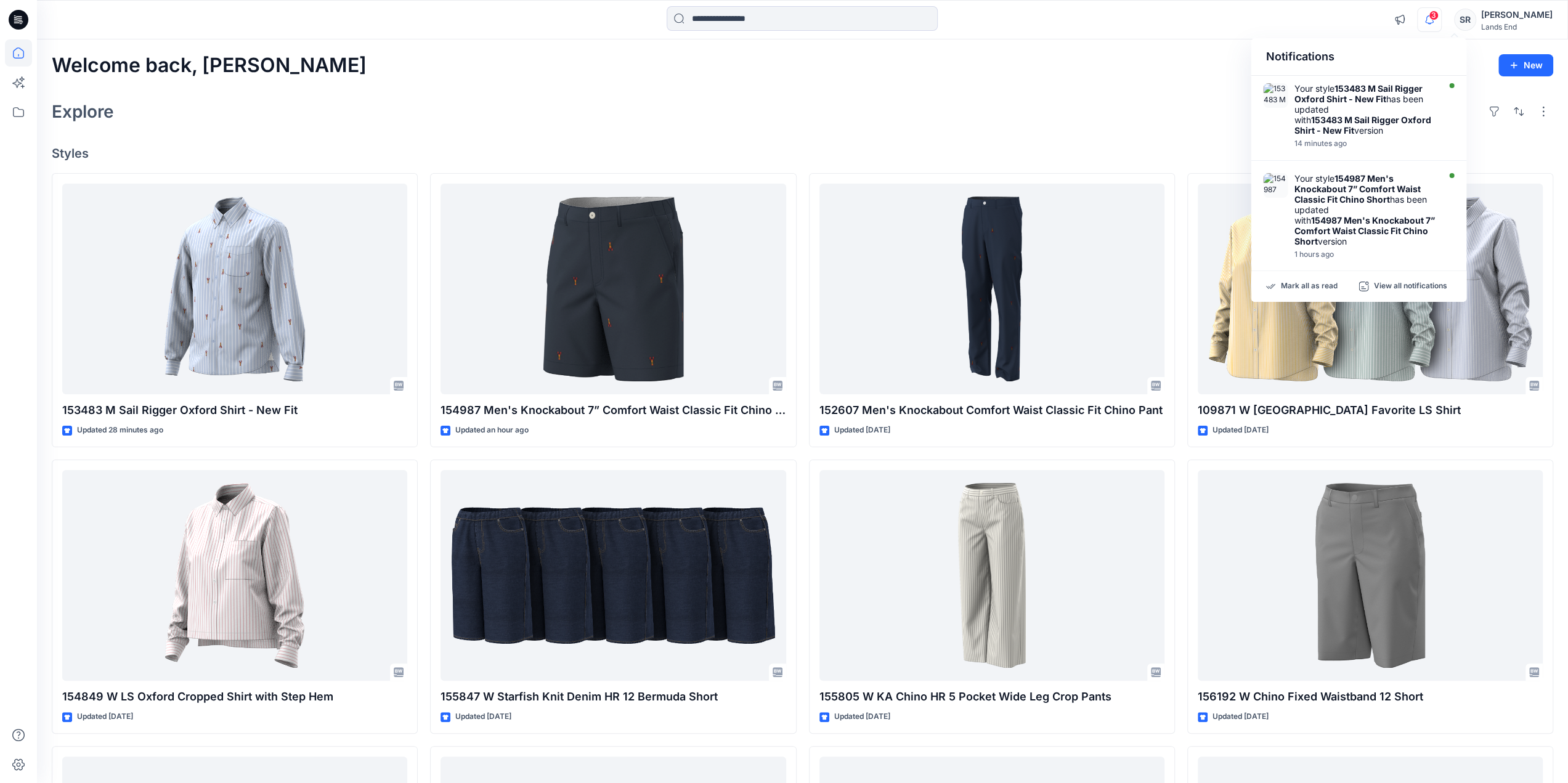
click at [1439, 20] on span "3" at bounding box center [1434, 15] width 10 height 10
